Goal: Information Seeking & Learning: Learn about a topic

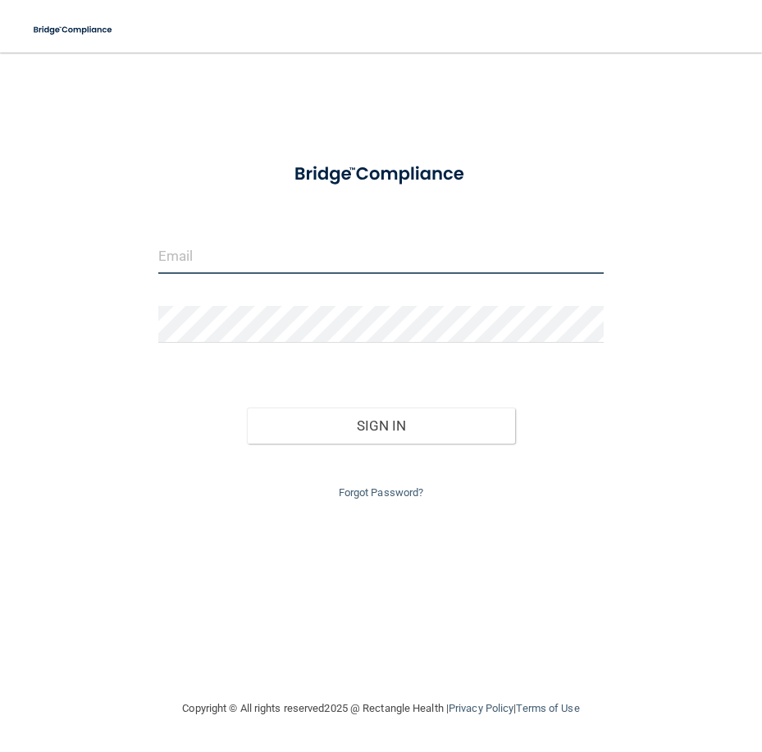
click at [273, 269] on input "email" at bounding box center [380, 255] width 445 height 37
type input "[EMAIL_ADDRESS][DOMAIN_NAME]"
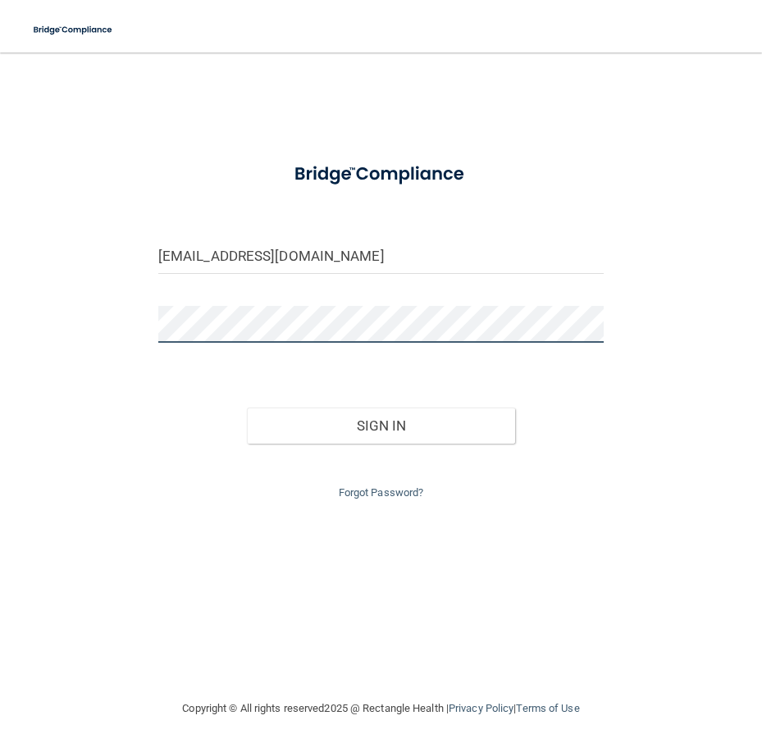
click at [247, 408] on button "Sign In" at bounding box center [380, 426] width 267 height 36
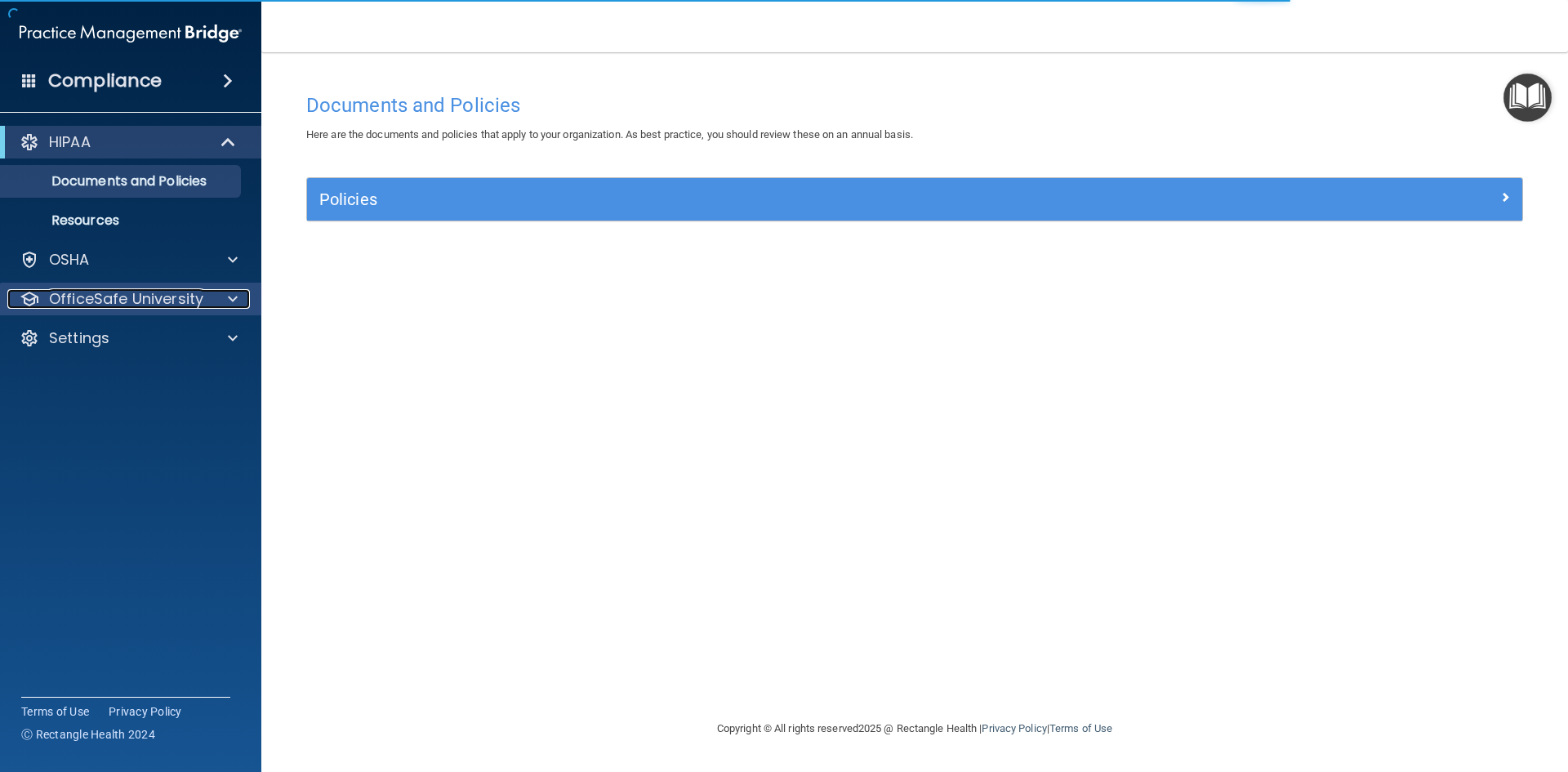
click at [162, 295] on p "OfficeSafe University" at bounding box center [125, 299] width 154 height 20
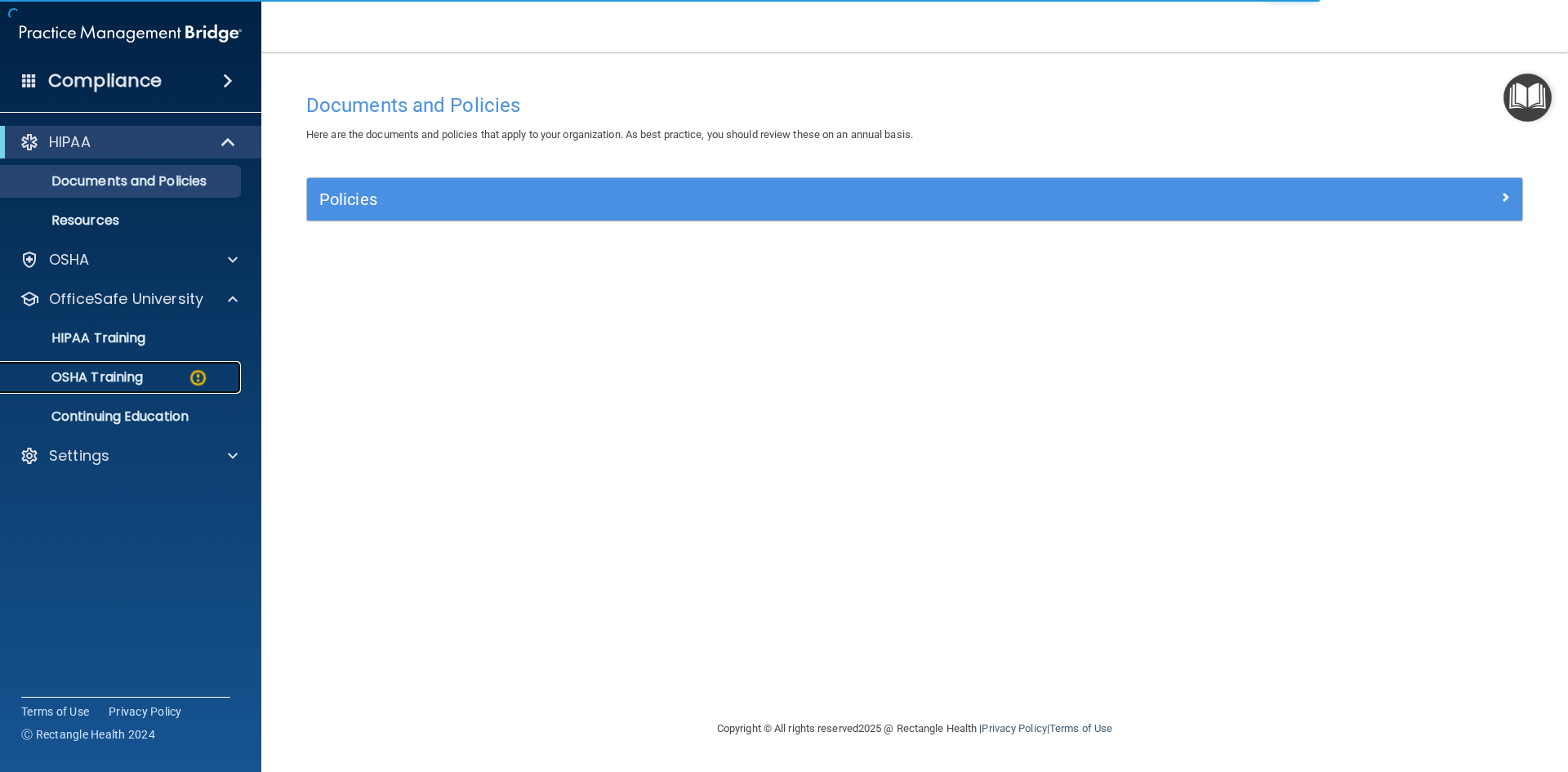
click at [169, 377] on div "OSHA Training" at bounding box center [122, 378] width 223 height 16
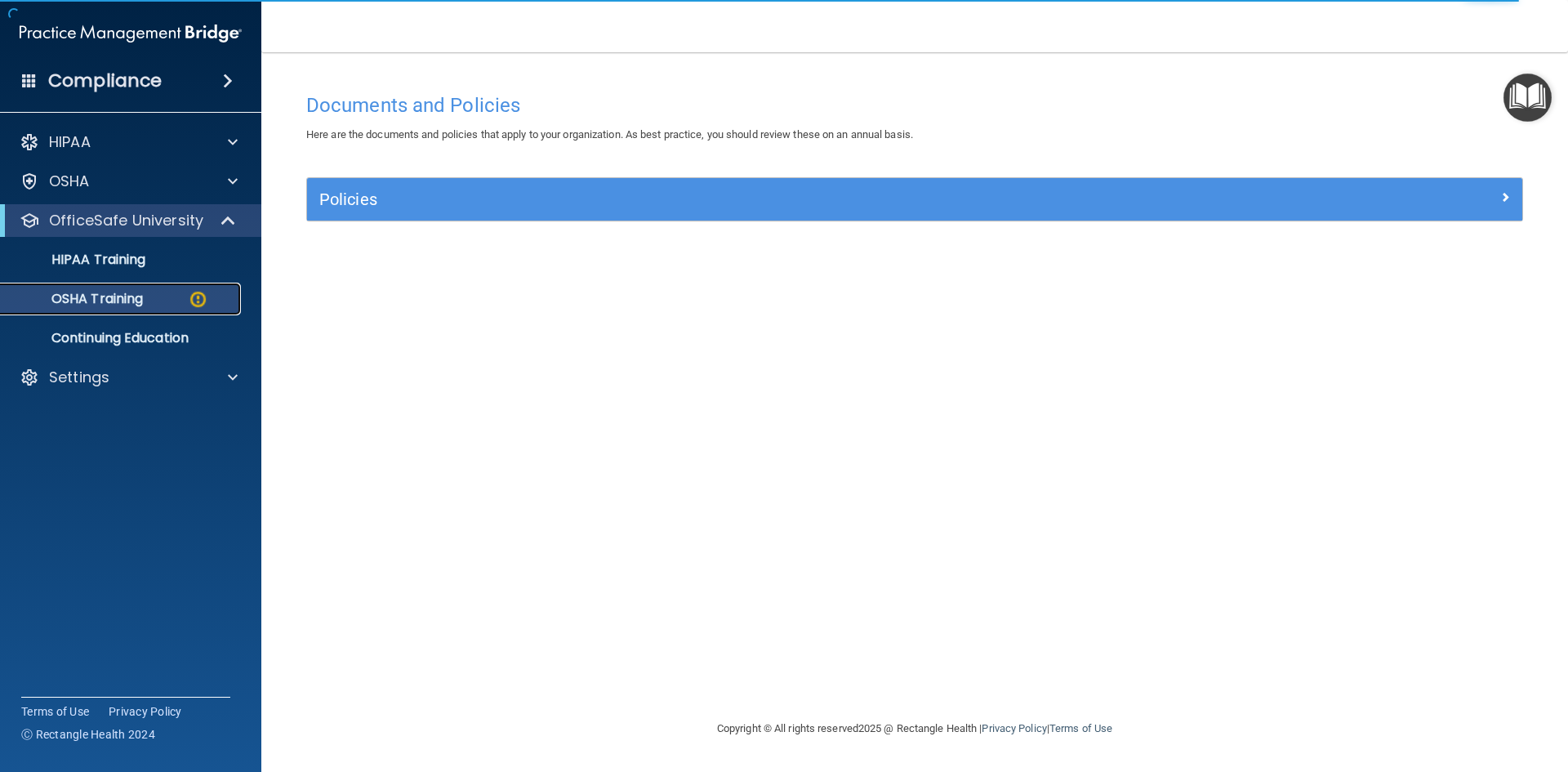
click at [161, 299] on div "OSHA Training" at bounding box center [122, 299] width 223 height 16
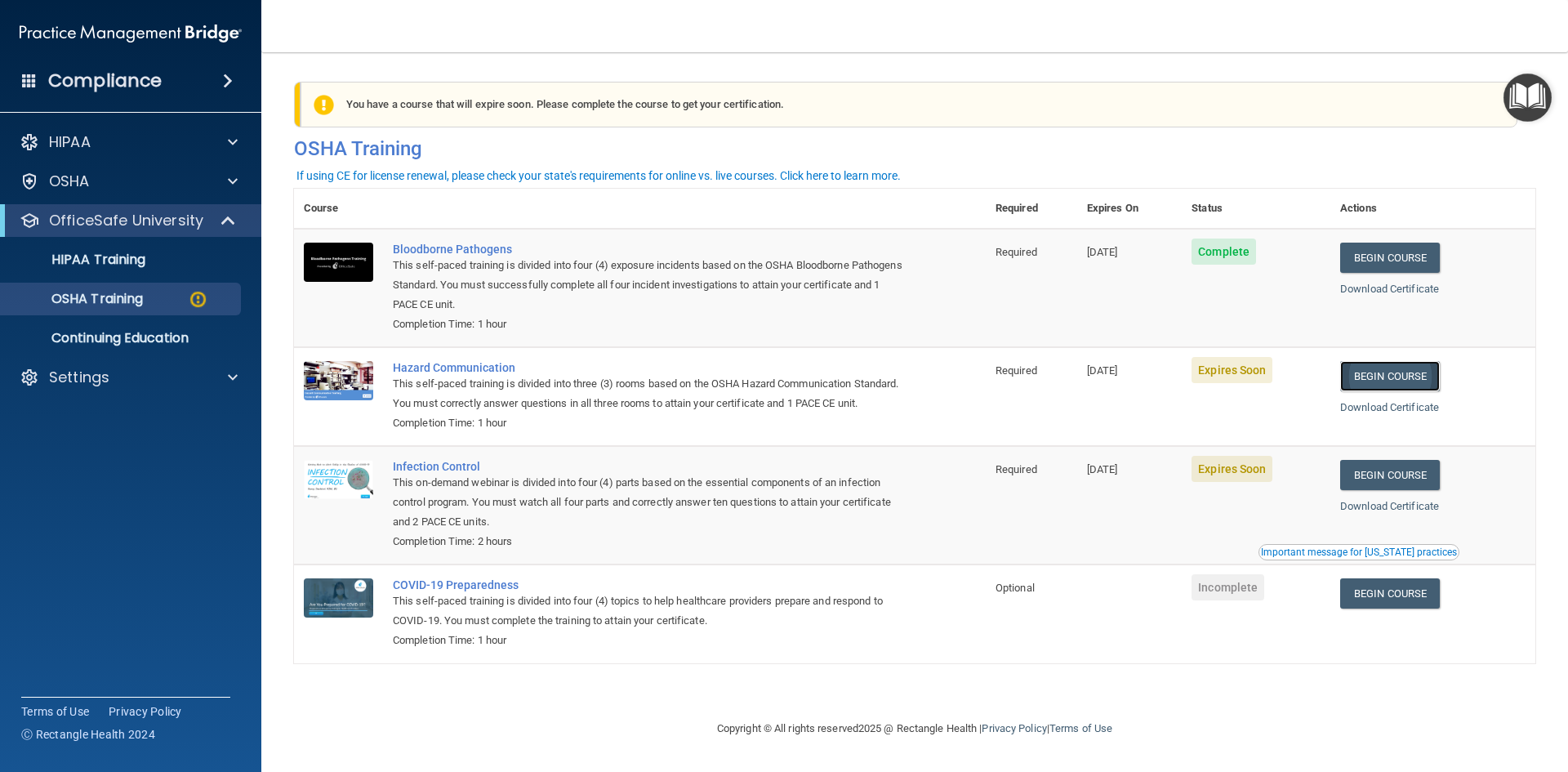
click at [758, 384] on link "Begin Course" at bounding box center [1390, 377] width 100 height 30
click at [126, 252] on p "HIPAA Training" at bounding box center [78, 260] width 134 height 16
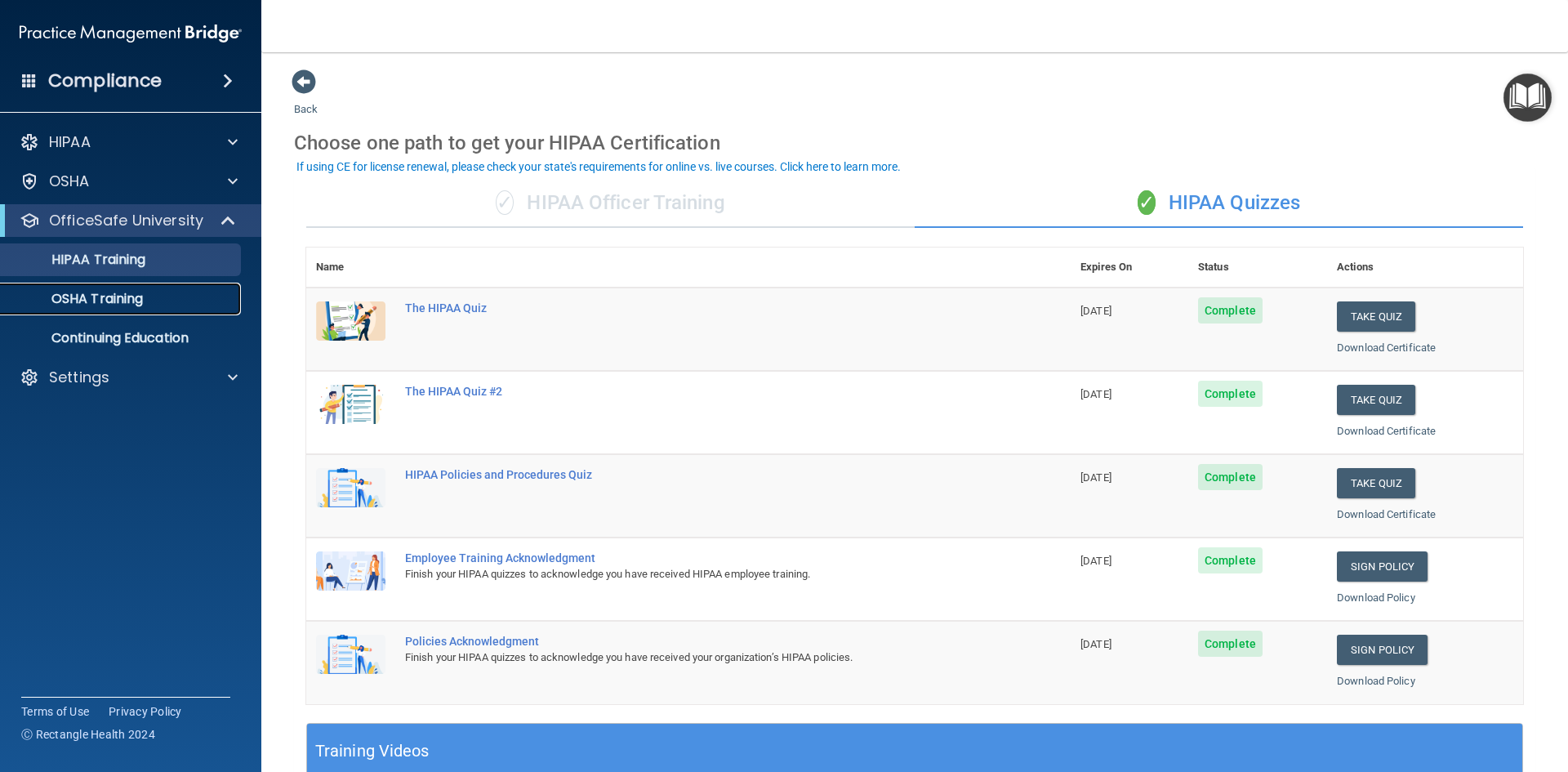
click at [132, 302] on p "OSHA Training" at bounding box center [77, 299] width 132 height 16
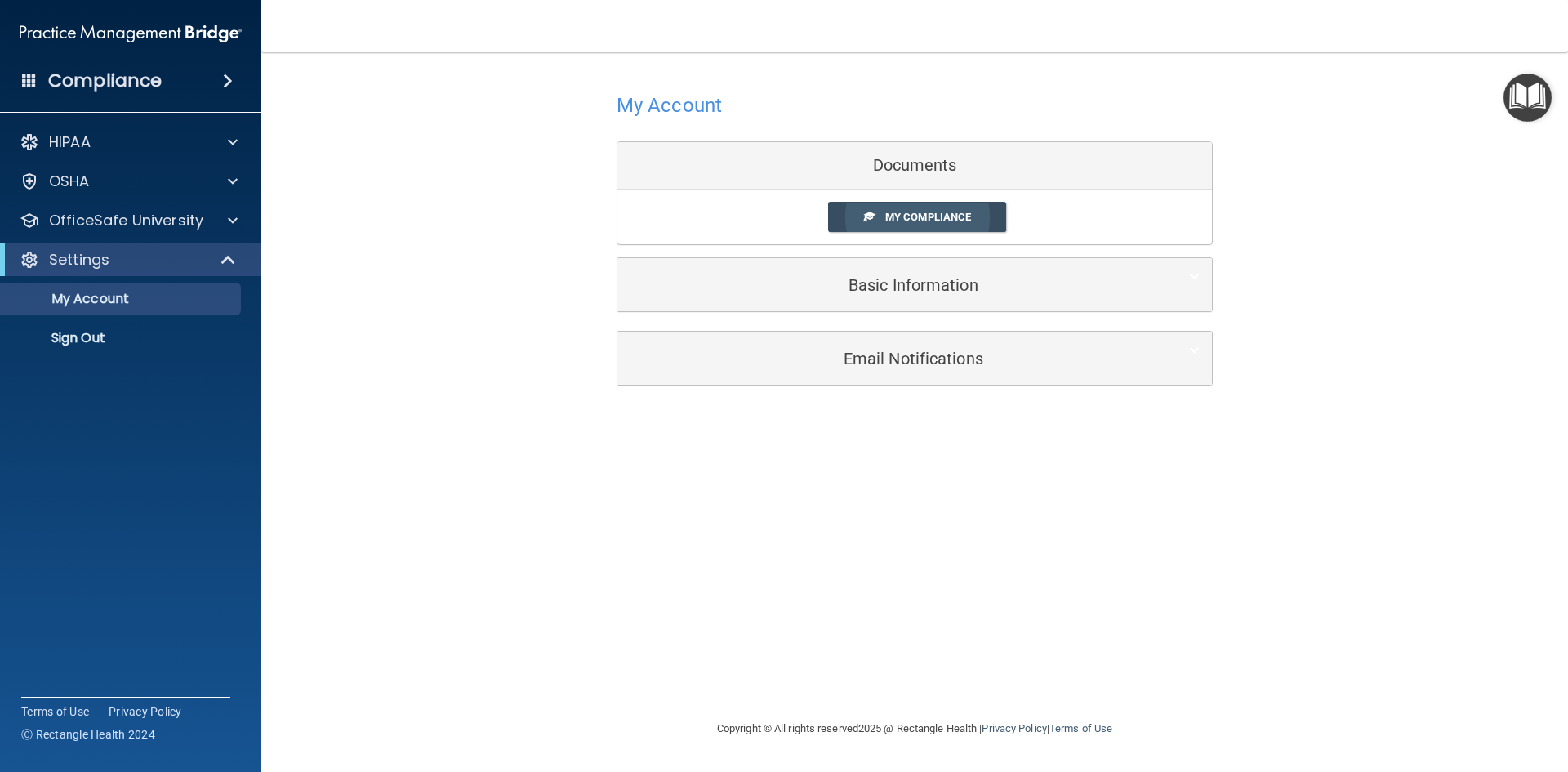
click at [910, 214] on span "My Compliance" at bounding box center [928, 217] width 86 height 12
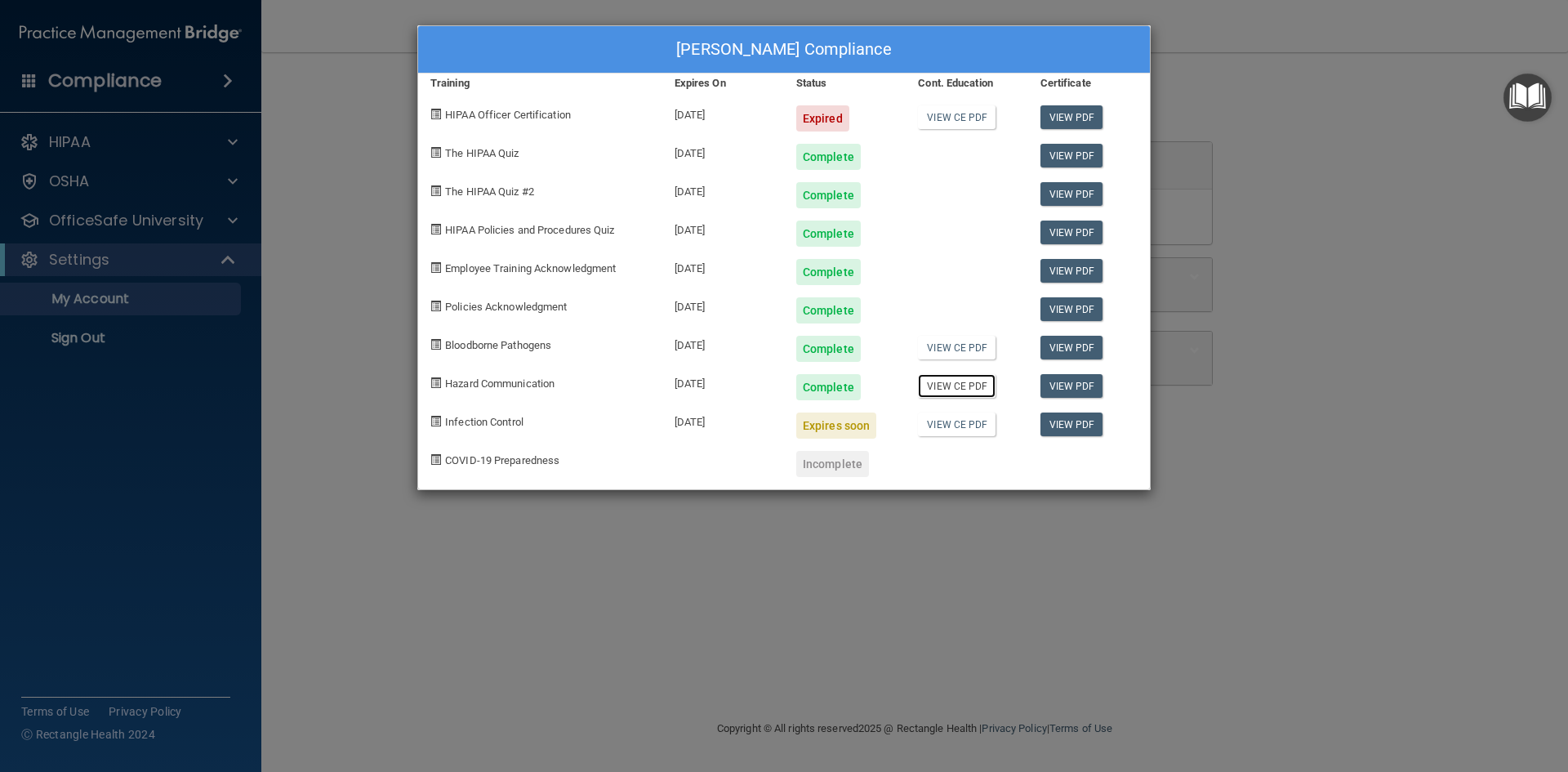
click at [962, 382] on link "View CE PDF" at bounding box center [957, 386] width 78 height 24
click at [1071, 388] on link "View PDF" at bounding box center [1071, 386] width 63 height 24
click at [1229, 98] on div "[PERSON_NAME] Compliance Training Expires On Status Cont. Education Certificate…" at bounding box center [784, 386] width 1568 height 772
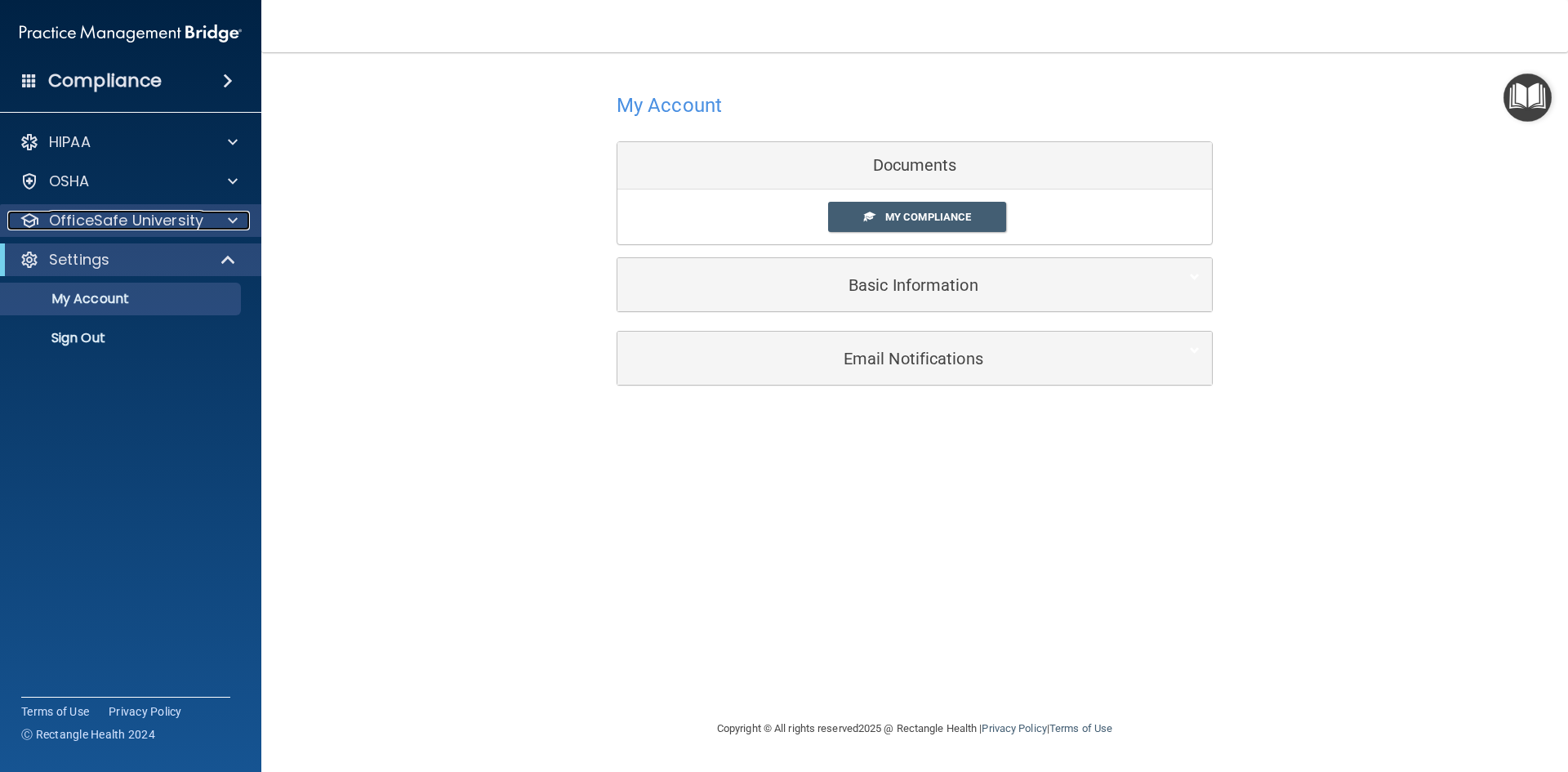
click at [148, 217] on p "OfficeSafe University" at bounding box center [125, 221] width 154 height 20
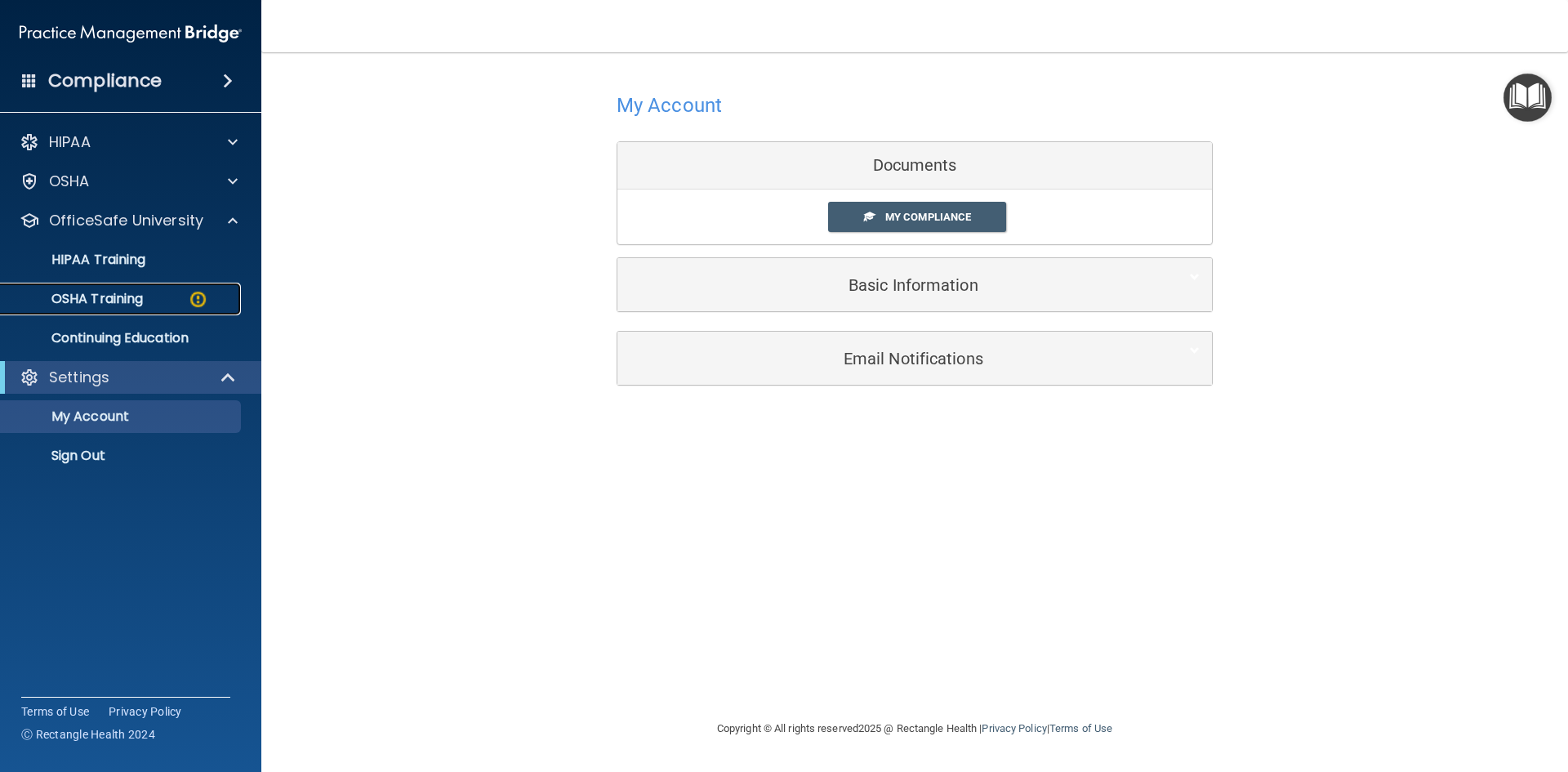
click at [161, 302] on div "OSHA Training" at bounding box center [122, 299] width 223 height 16
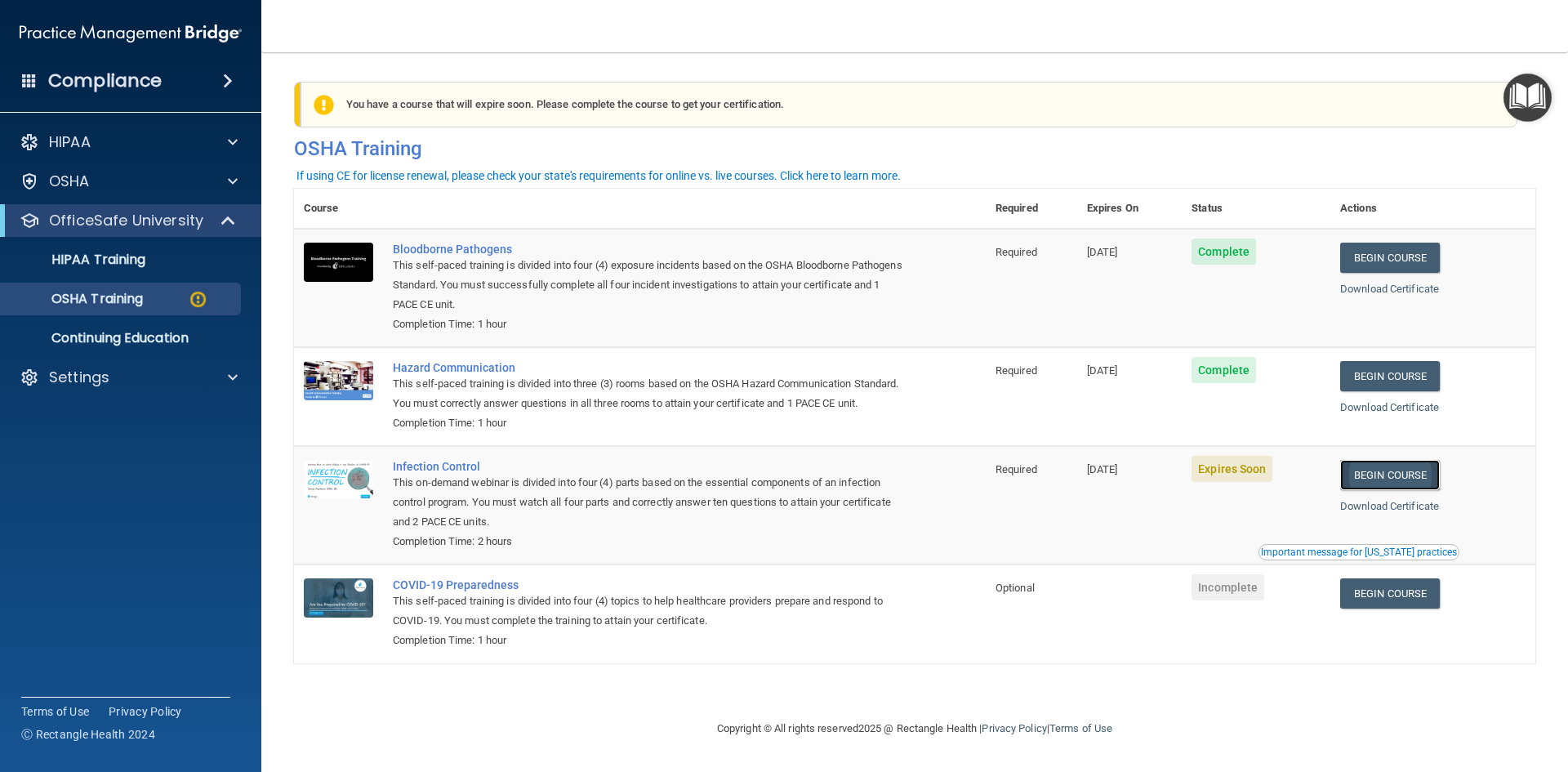
click at [1406, 490] on link "Begin Course" at bounding box center [1390, 475] width 100 height 30
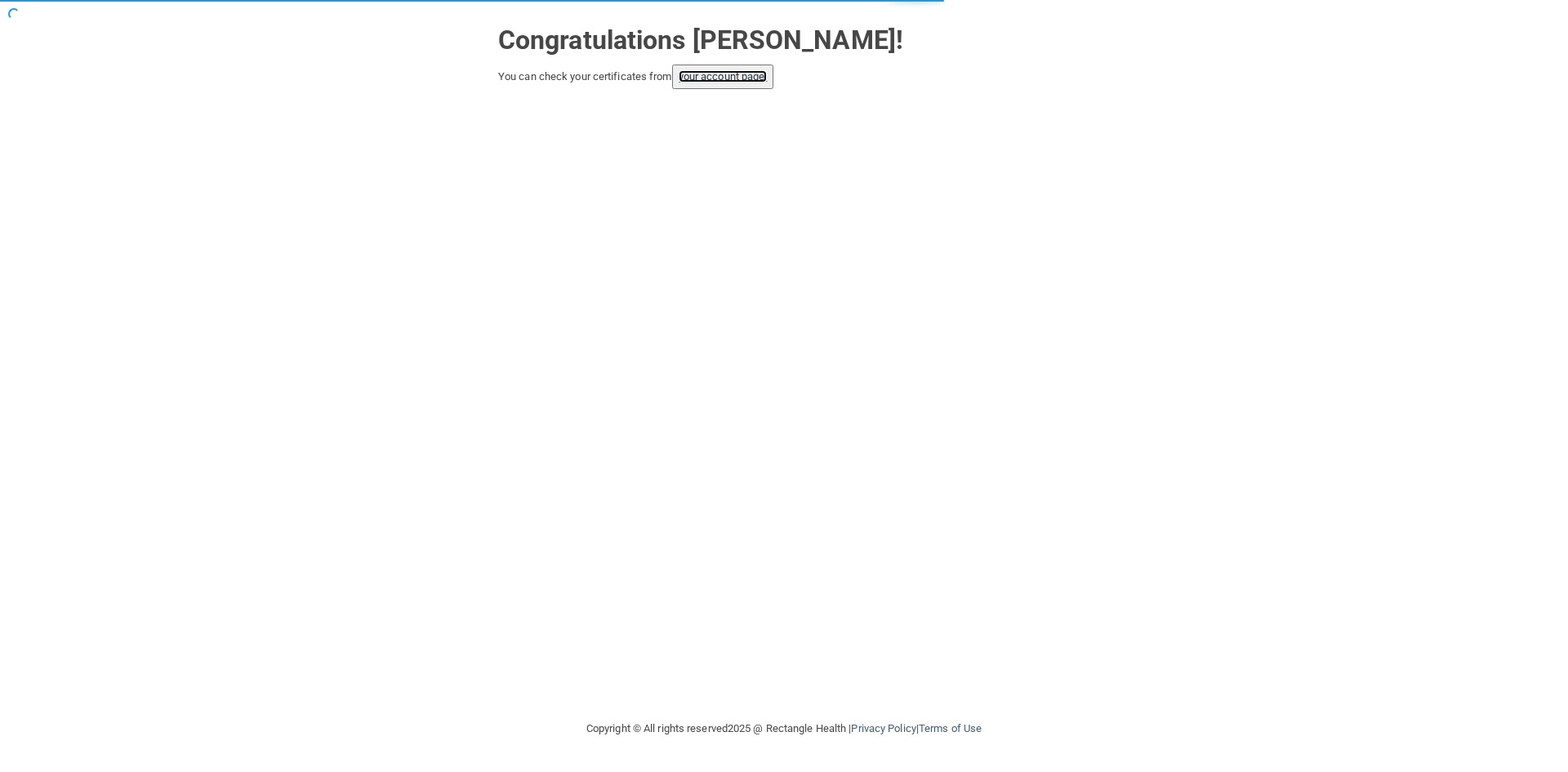
click at [701, 81] on link "your account page!" at bounding box center [723, 77] width 89 height 12
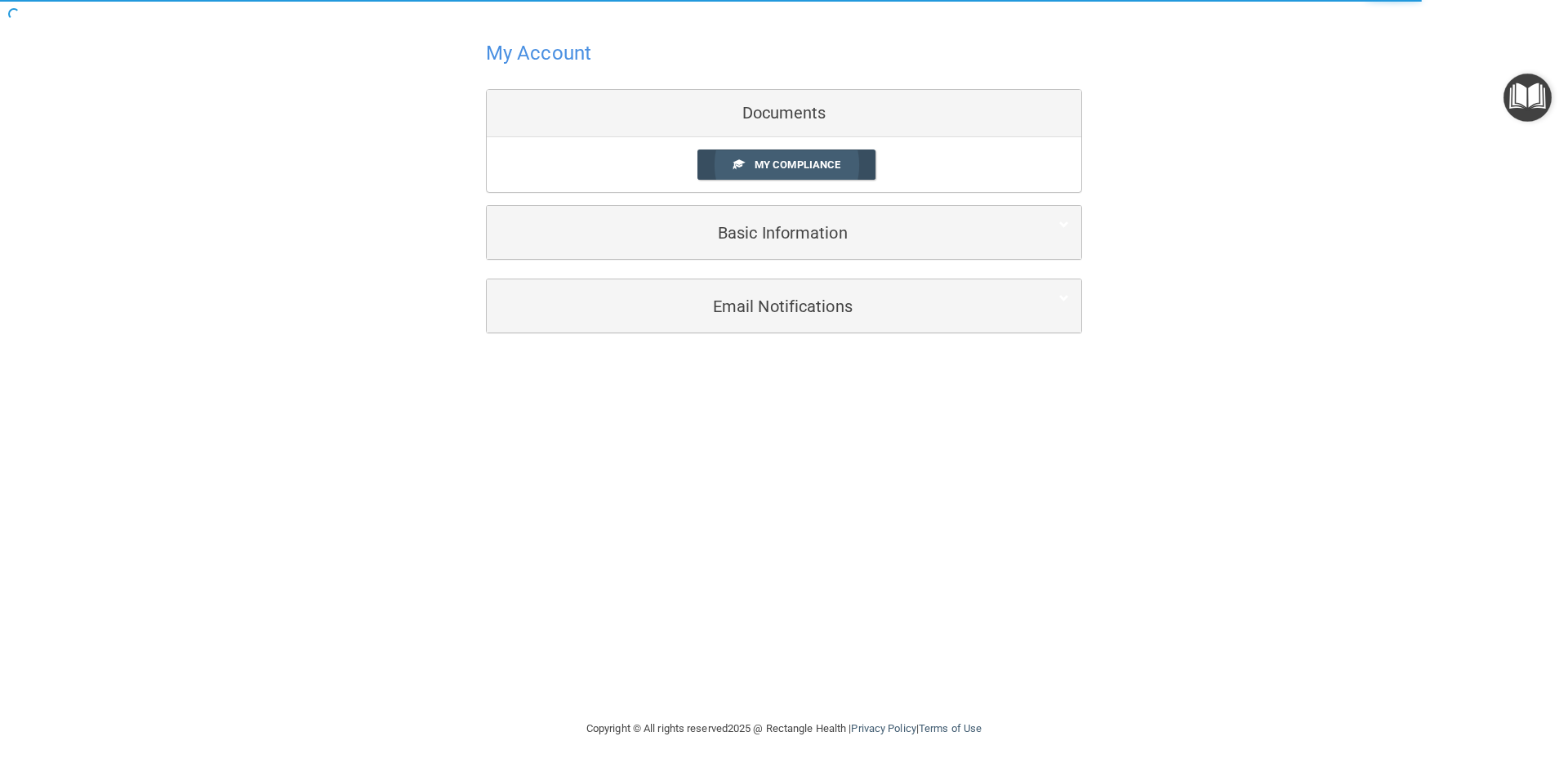
click at [735, 161] on span at bounding box center [739, 163] width 11 height 11
click at [812, 171] on link "My Compliance" at bounding box center [787, 164] width 179 height 30
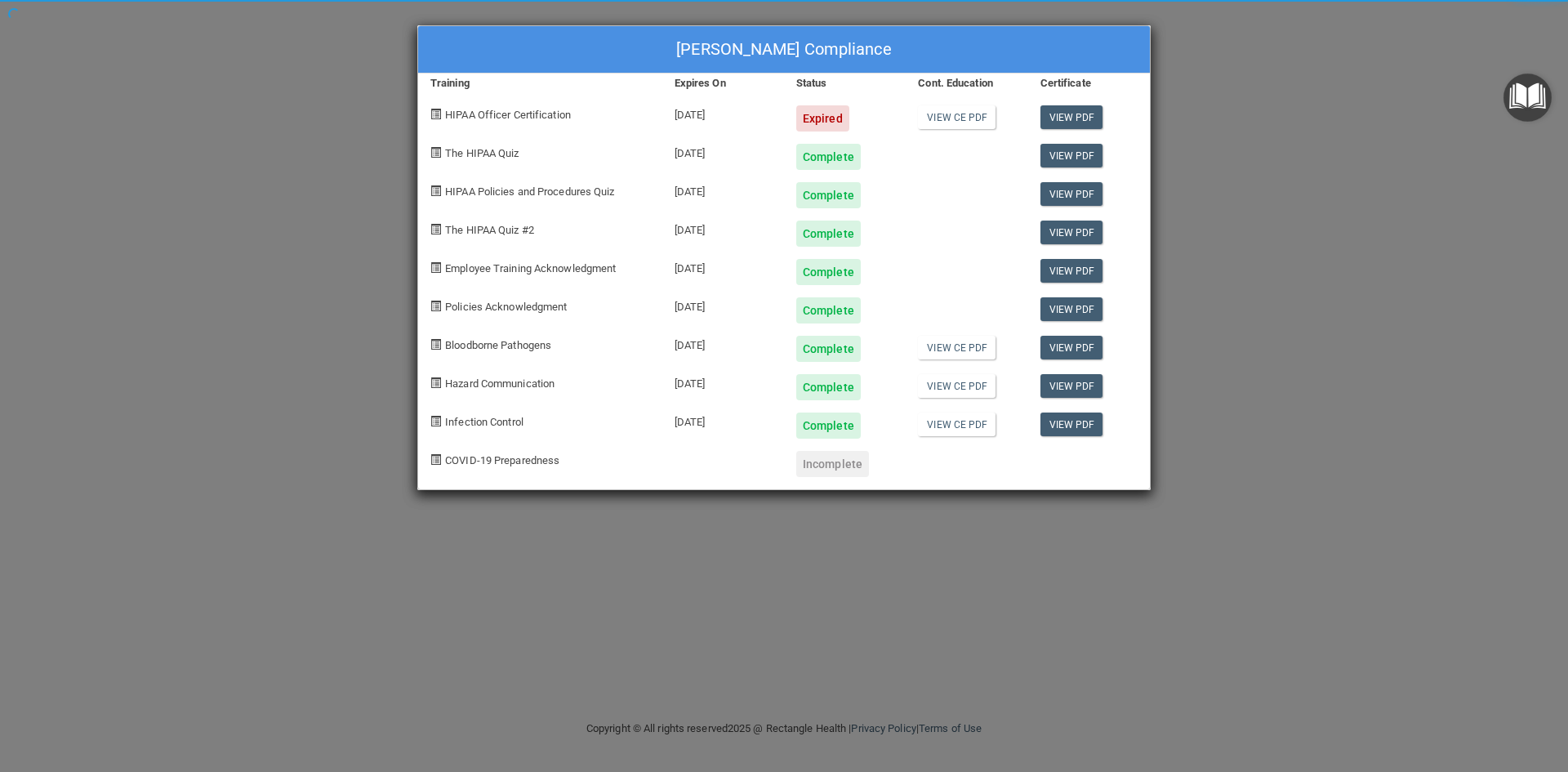
click at [963, 428] on div "Lindsey Meives's Compliance Training Expires On Status Cont. Education Certific…" at bounding box center [784, 258] width 735 height 466
click at [944, 429] on link "View CE PDF" at bounding box center [957, 424] width 78 height 24
